Goal: Information Seeking & Learning: Learn about a topic

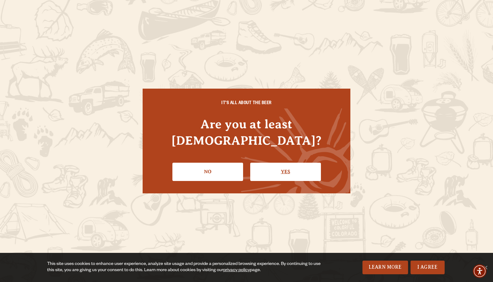
click at [281, 163] on link "Yes" at bounding box center [285, 172] width 71 height 18
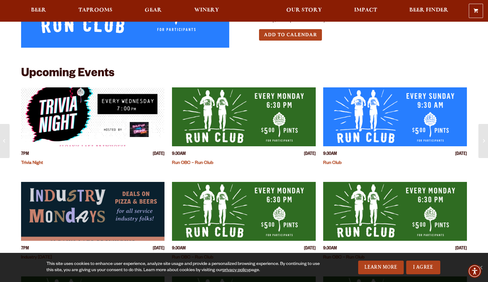
scroll to position [95, 0]
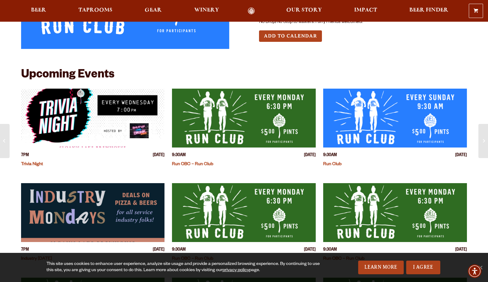
click at [249, 113] on img "View event details" at bounding box center [244, 118] width 144 height 59
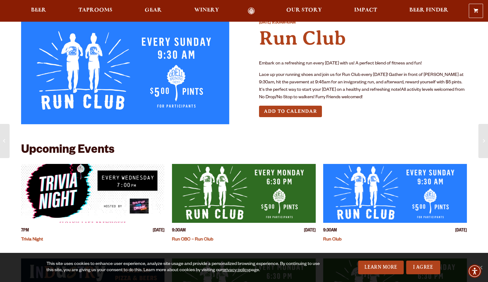
scroll to position [20, 0]
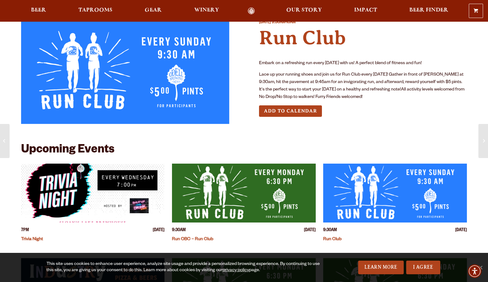
click at [207, 236] on h4 "Run OBC – Run Club" at bounding box center [244, 238] width 144 height 9
click at [207, 239] on link "Run OBC – Run Club" at bounding box center [192, 239] width 41 height 5
